Goal: Task Accomplishment & Management: Manage account settings

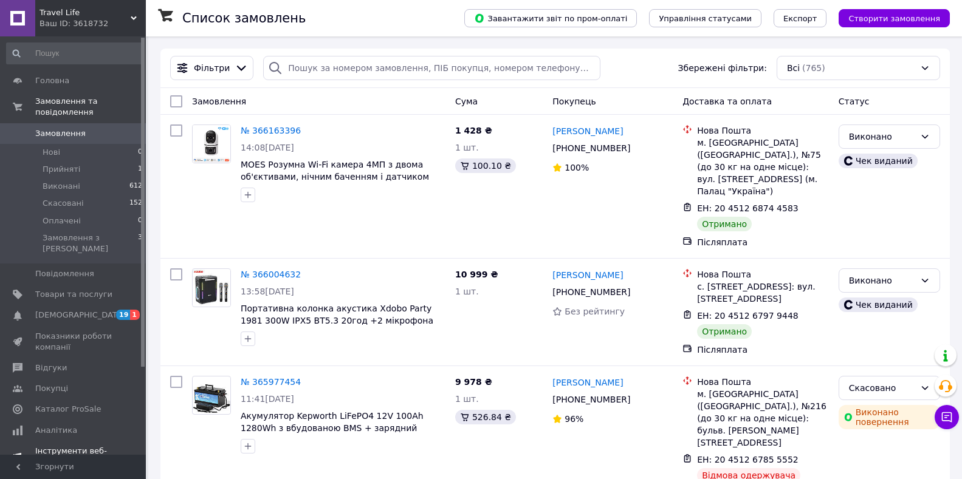
click at [61, 310] on span "[DEMOGRAPHIC_DATA]" at bounding box center [80, 315] width 90 height 11
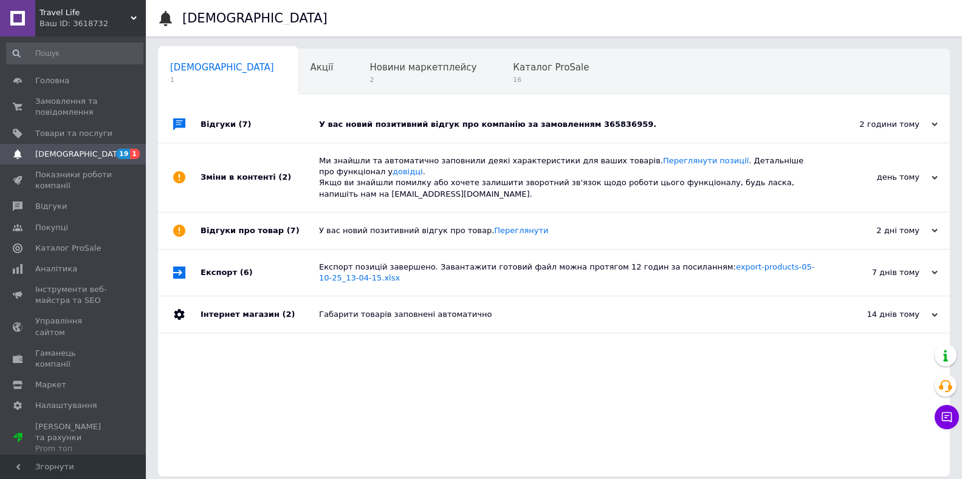
click at [480, 125] on div "У вас новий позитивний відгук про компанію за замовленням 365836959." at bounding box center [567, 124] width 497 height 11
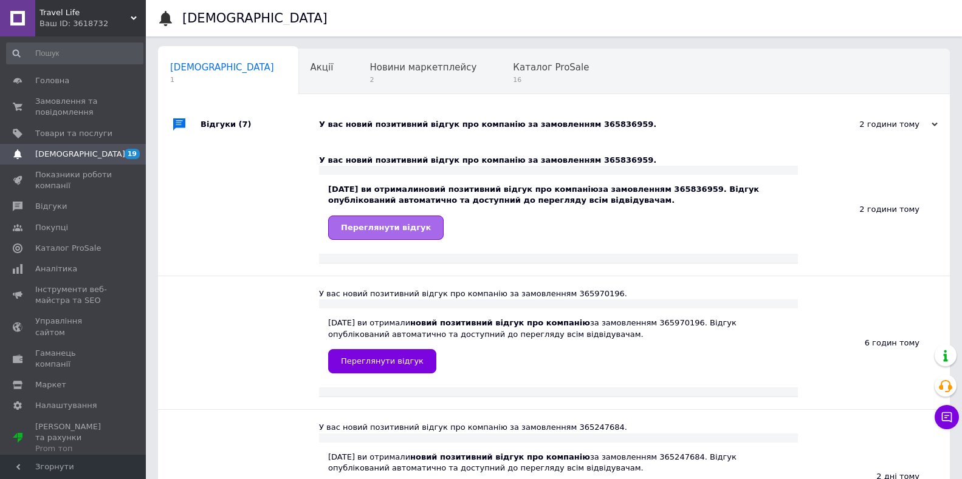
click at [405, 224] on span "Переглянути відгук" at bounding box center [386, 227] width 90 height 9
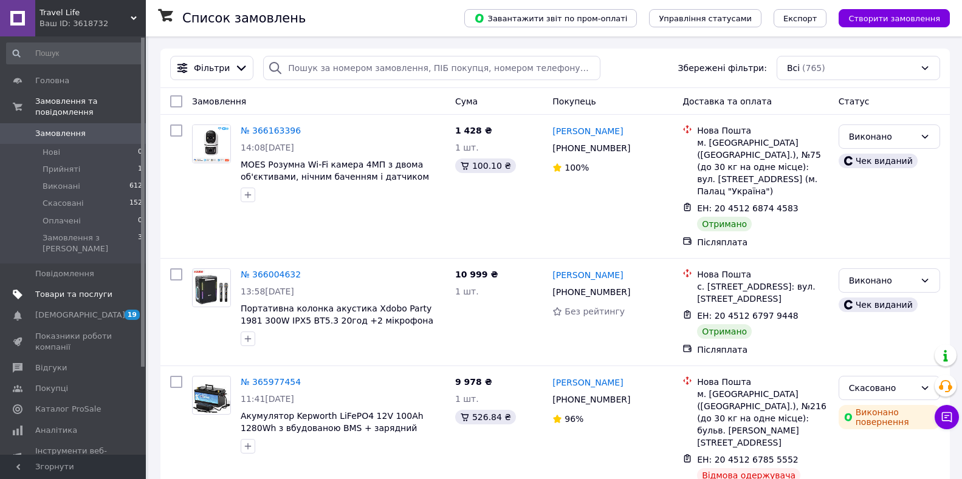
click at [64, 289] on span "Товари та послуги" at bounding box center [73, 294] width 77 height 11
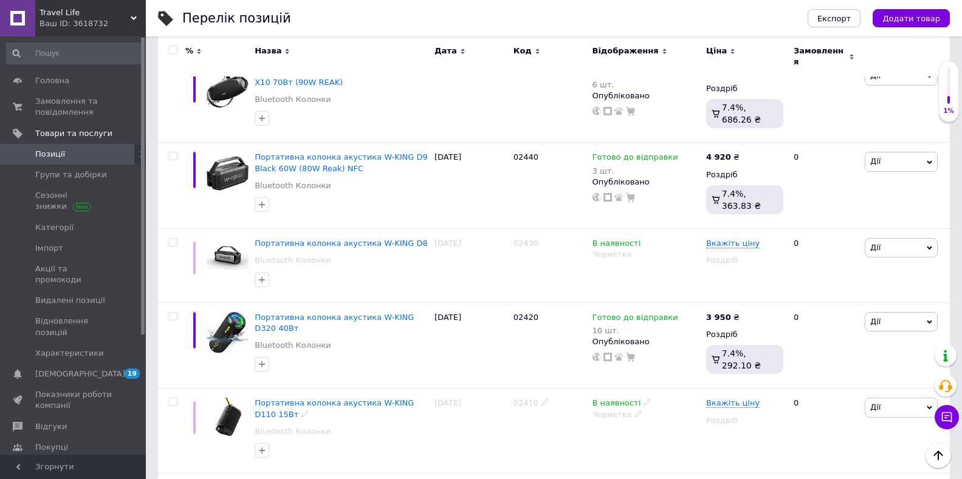
scroll to position [2734, 0]
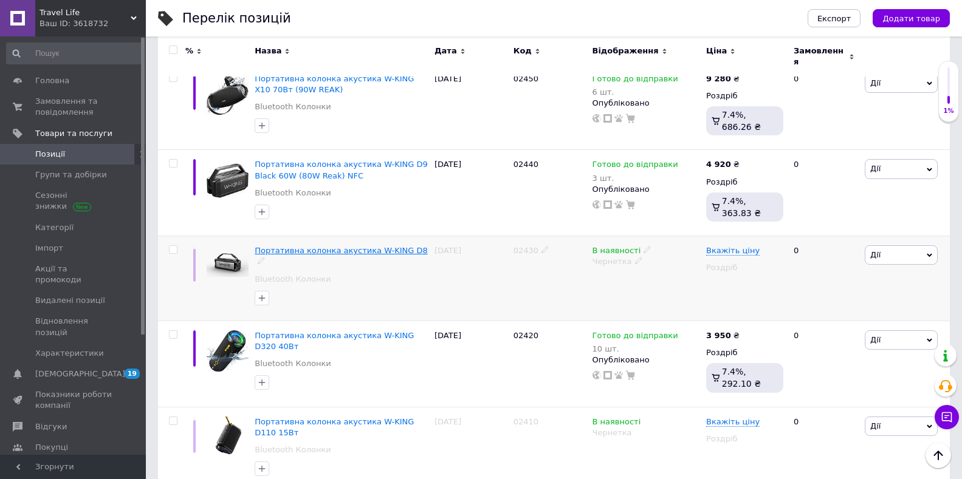
click at [343, 246] on span "Портативна колонка акустика W-KING D8" at bounding box center [341, 250] width 173 height 9
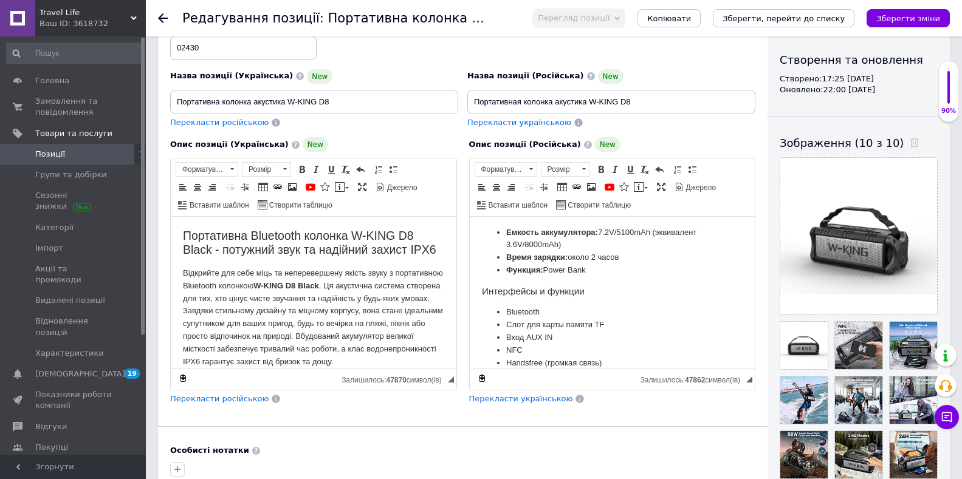
scroll to position [729, 0]
